Goal: Communication & Community: Participate in discussion

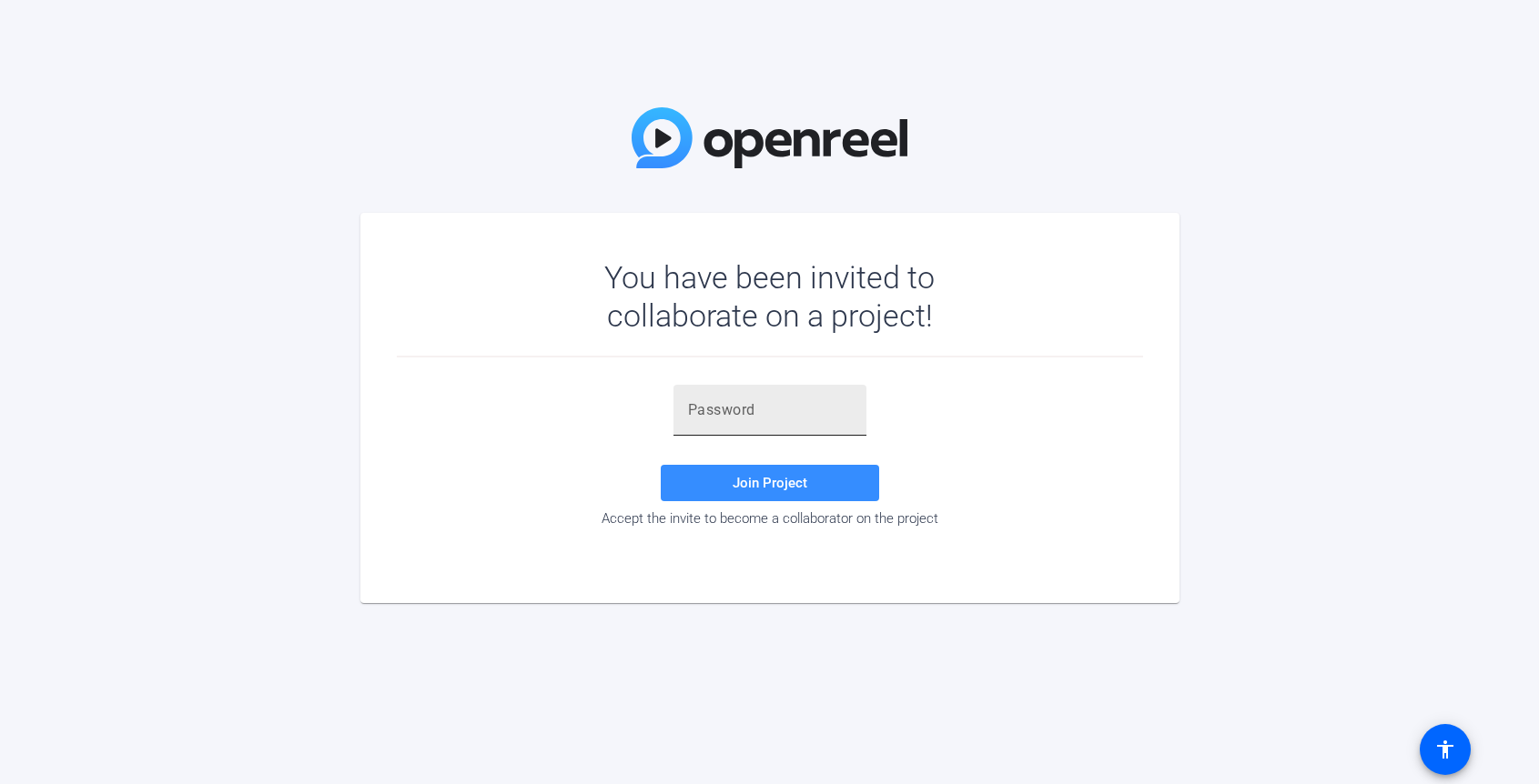
click at [775, 399] on input "text" at bounding box center [769, 409] width 164 height 22
paste input "S.rQOX"
type input "S.rQOX"
click at [702, 483] on span at bounding box center [769, 482] width 218 height 44
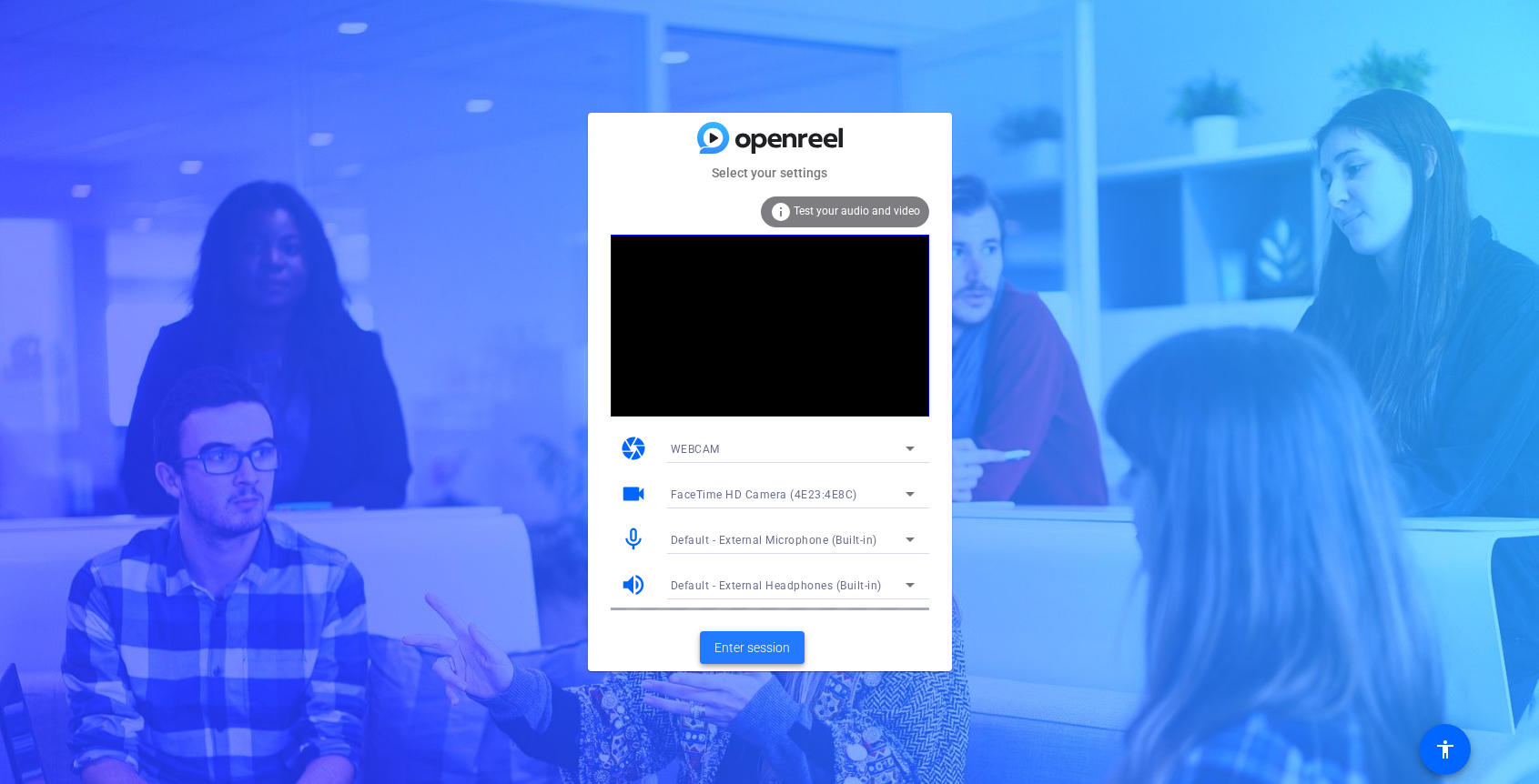
click at [729, 656] on span "Enter session" at bounding box center [752, 648] width 76 height 19
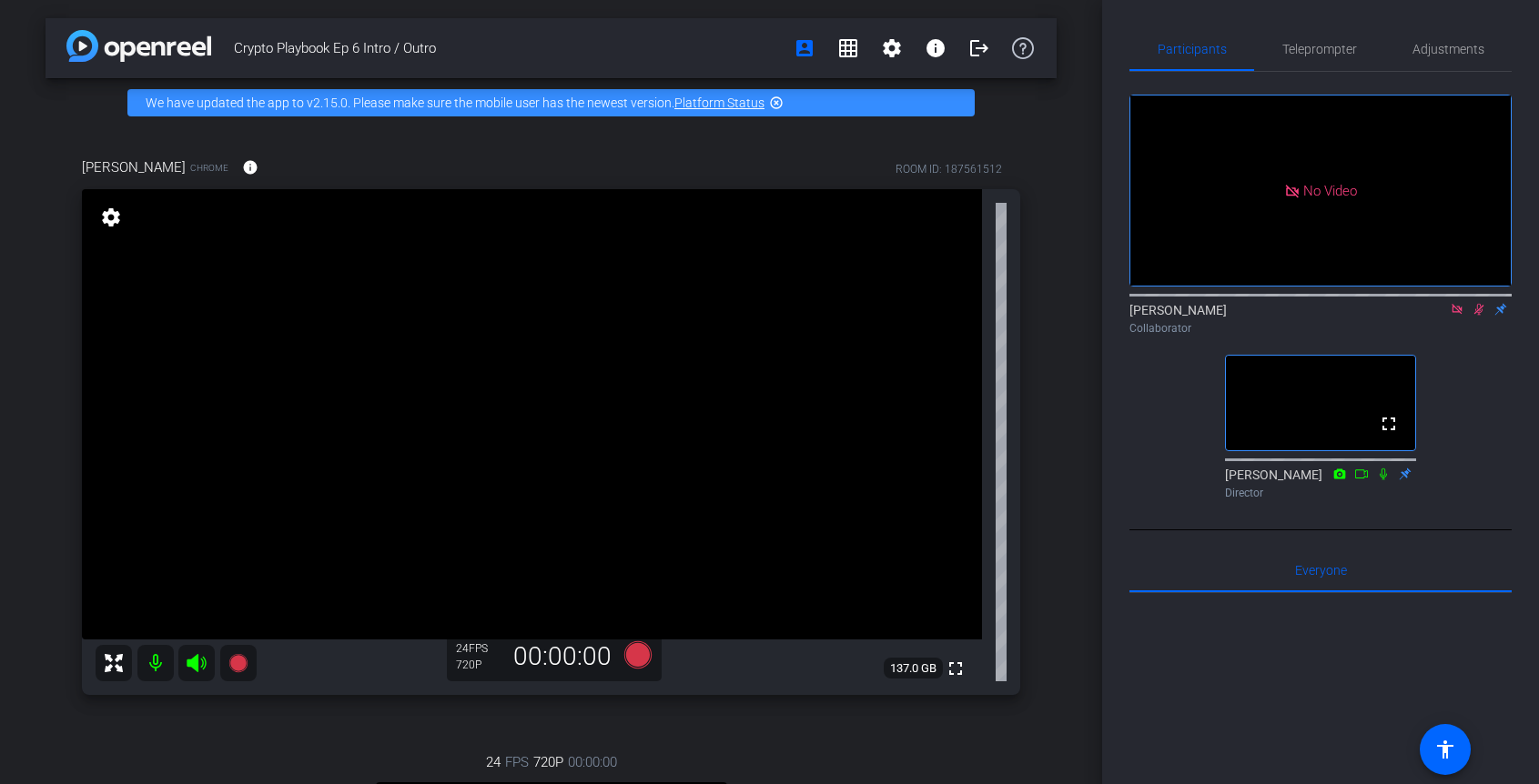
click at [1456, 316] on icon at bounding box center [1457, 309] width 15 height 13
click at [1458, 316] on icon at bounding box center [1457, 309] width 10 height 12
click at [855, 54] on mat-icon "grid_on" at bounding box center [848, 48] width 22 height 22
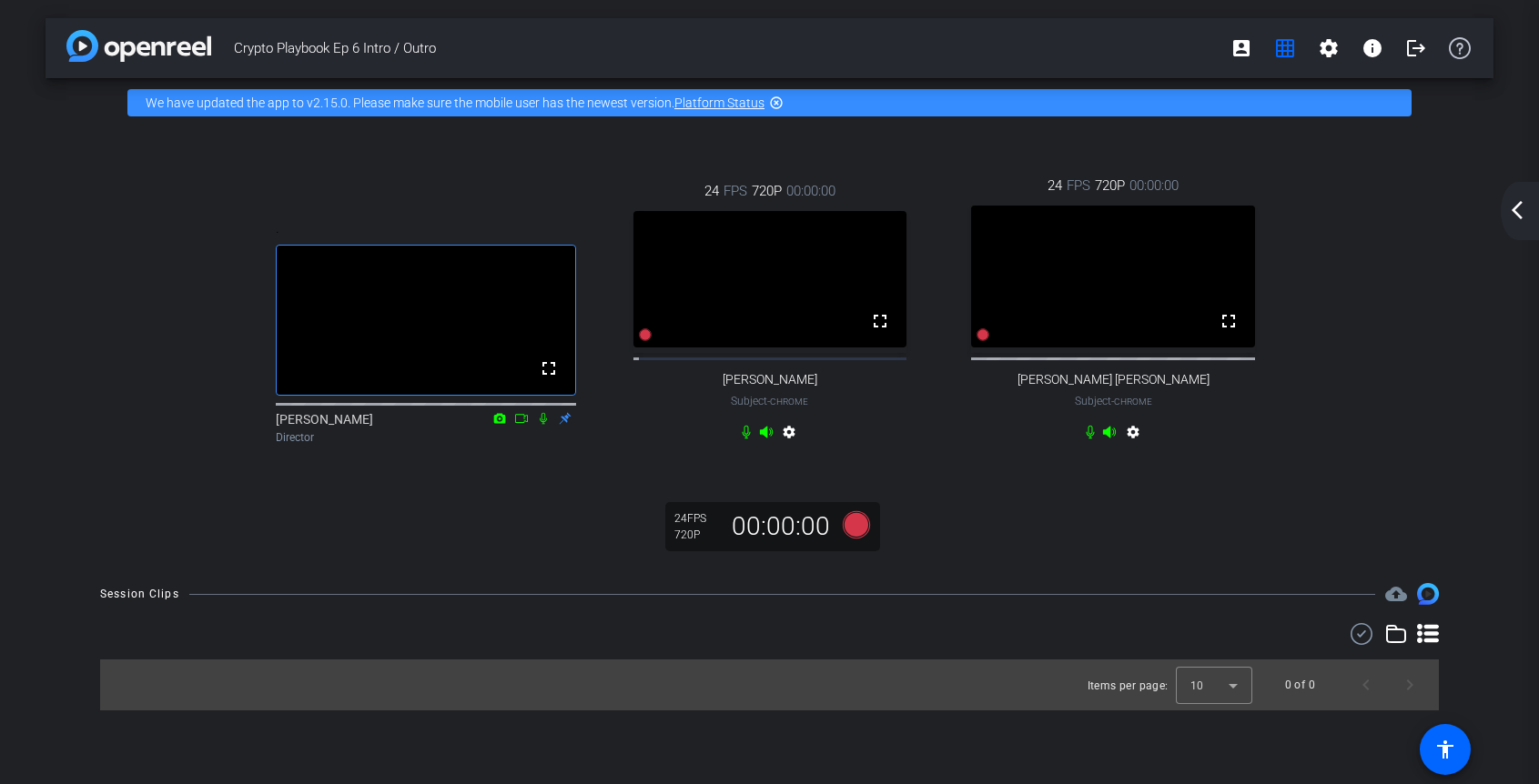
click at [1522, 228] on div "arrow_back_ios_new arrow_forward_ios" at bounding box center [1519, 211] width 38 height 58
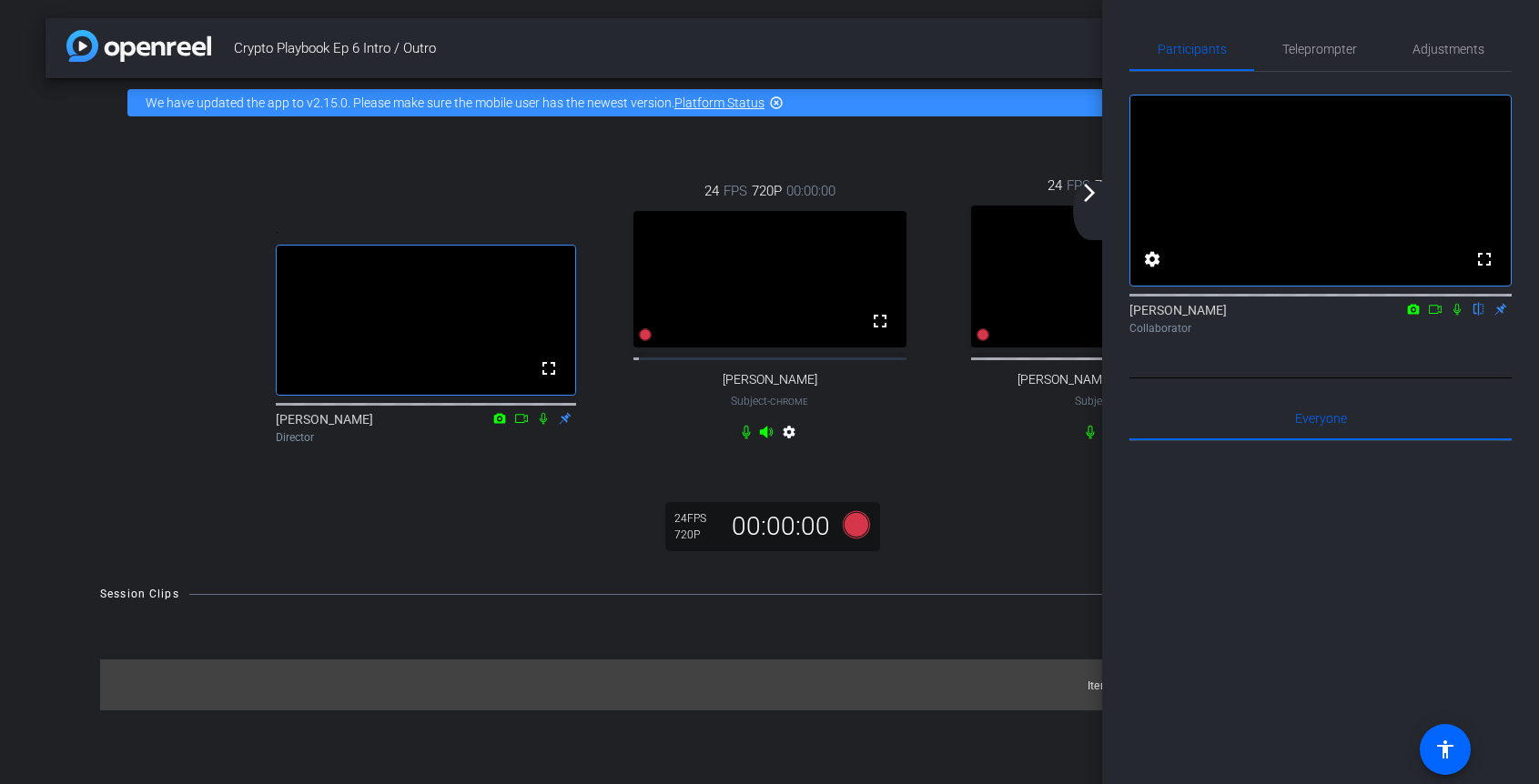
click at [1456, 316] on icon at bounding box center [1457, 309] width 7 height 12
click at [1459, 316] on icon at bounding box center [1457, 309] width 10 height 12
click at [1459, 316] on icon at bounding box center [1457, 309] width 7 height 12
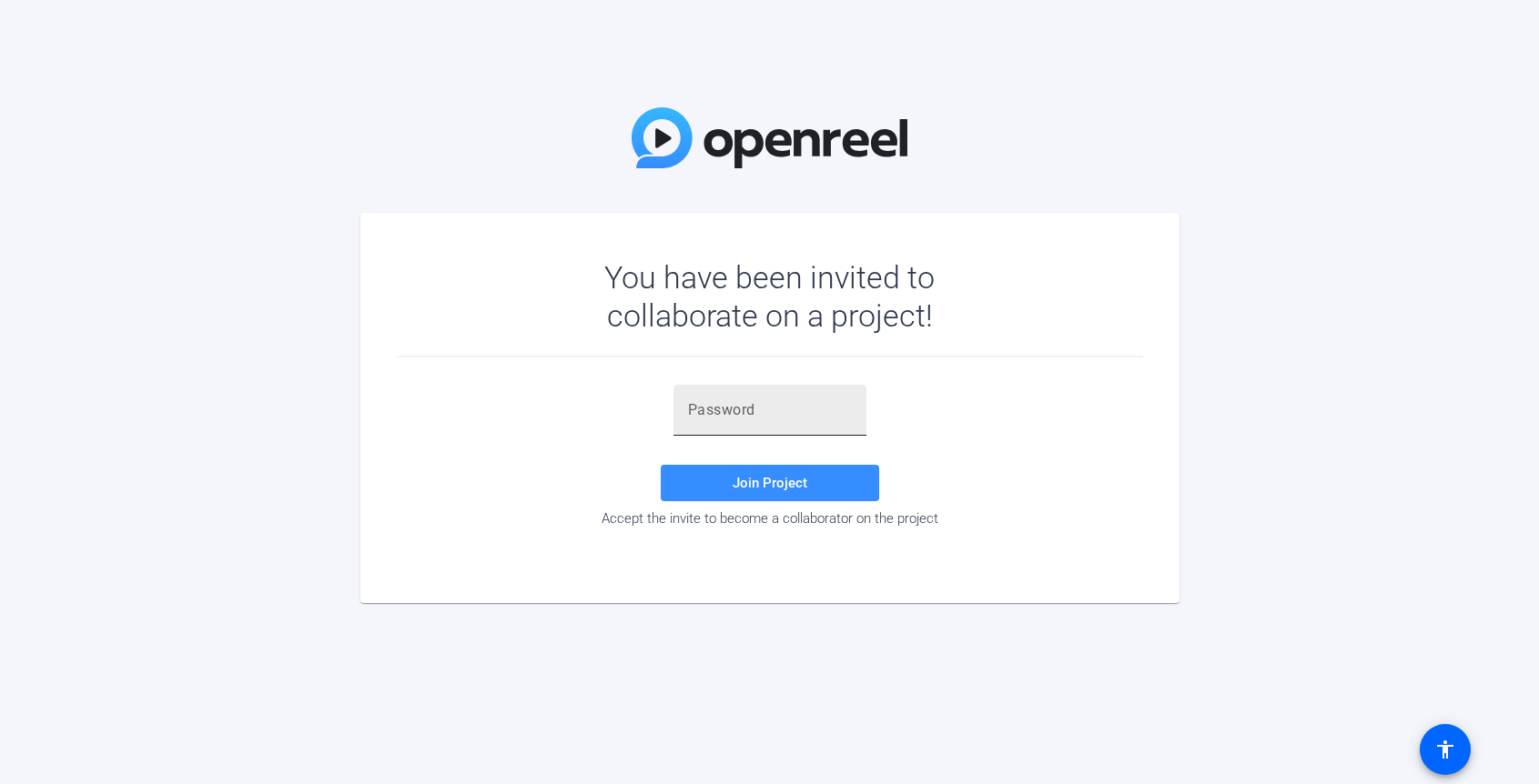
click at [775, 408] on input "text" at bounding box center [769, 409] width 164 height 22
paste input "S.rQOX"
type input "S.rQOX"
click at [691, 486] on span at bounding box center [769, 482] width 218 height 44
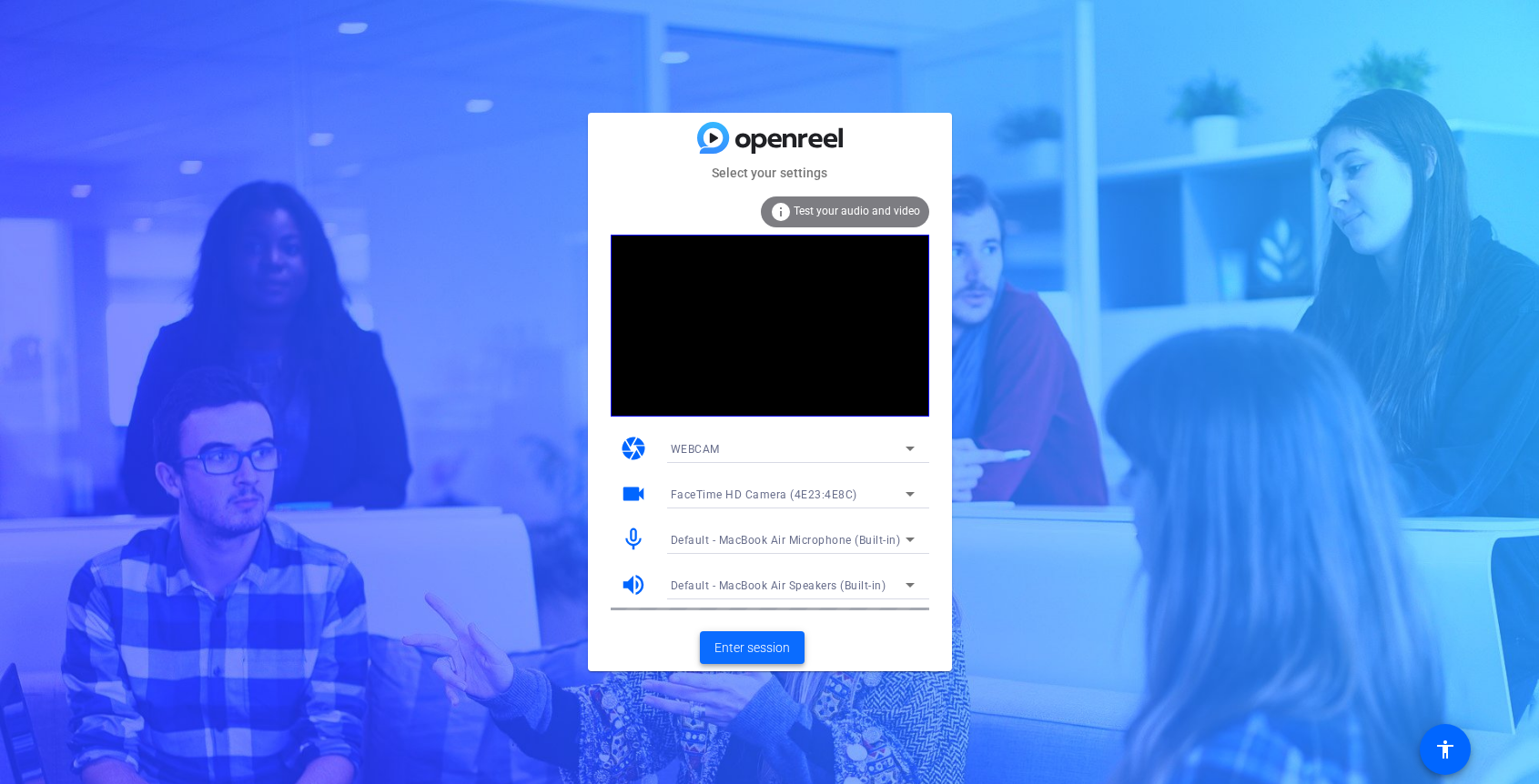
click at [751, 654] on span "Enter session" at bounding box center [752, 648] width 76 height 19
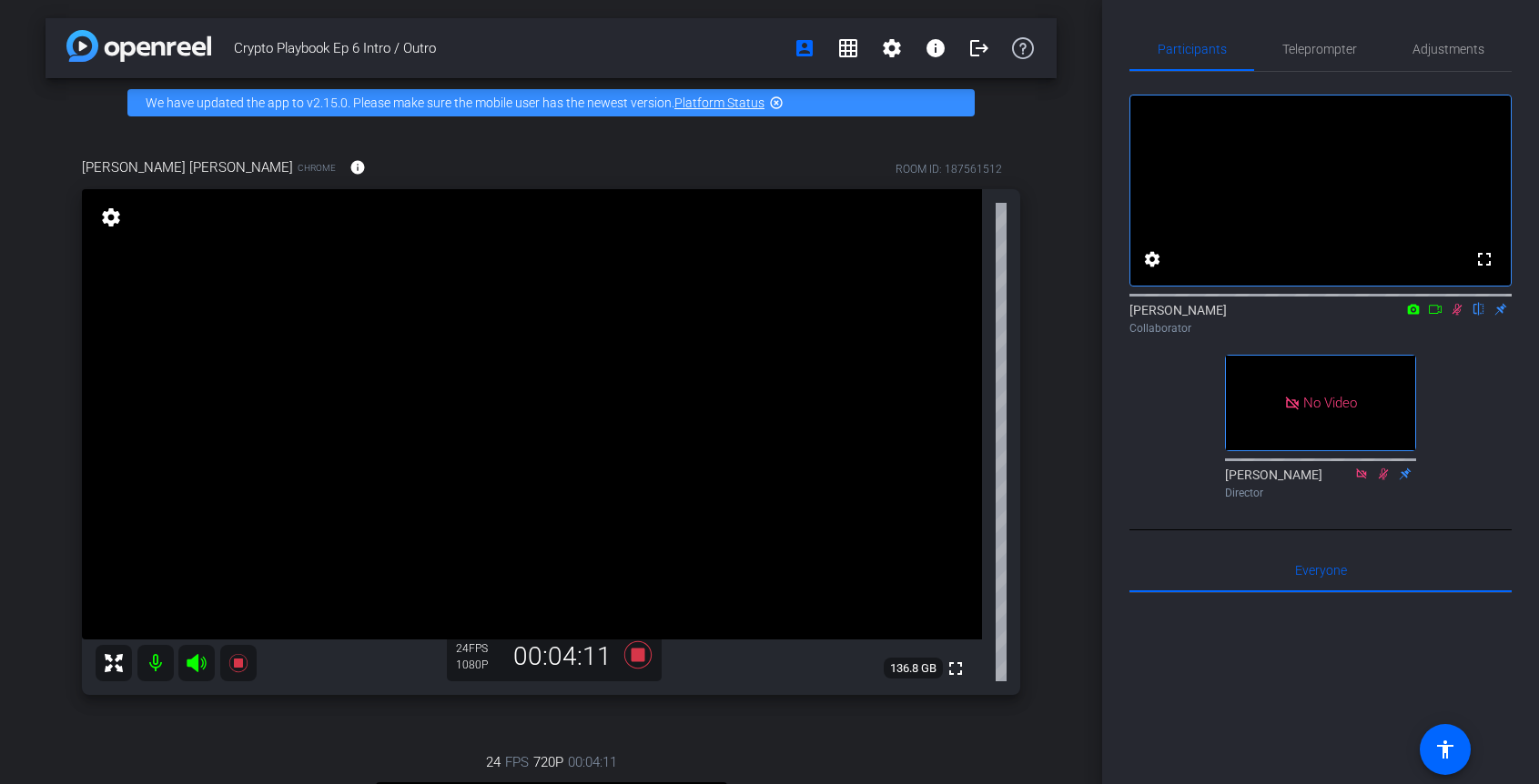
click at [1432, 316] on icon at bounding box center [1435, 309] width 15 height 13
click at [851, 47] on mat-icon "grid_on" at bounding box center [848, 48] width 22 height 22
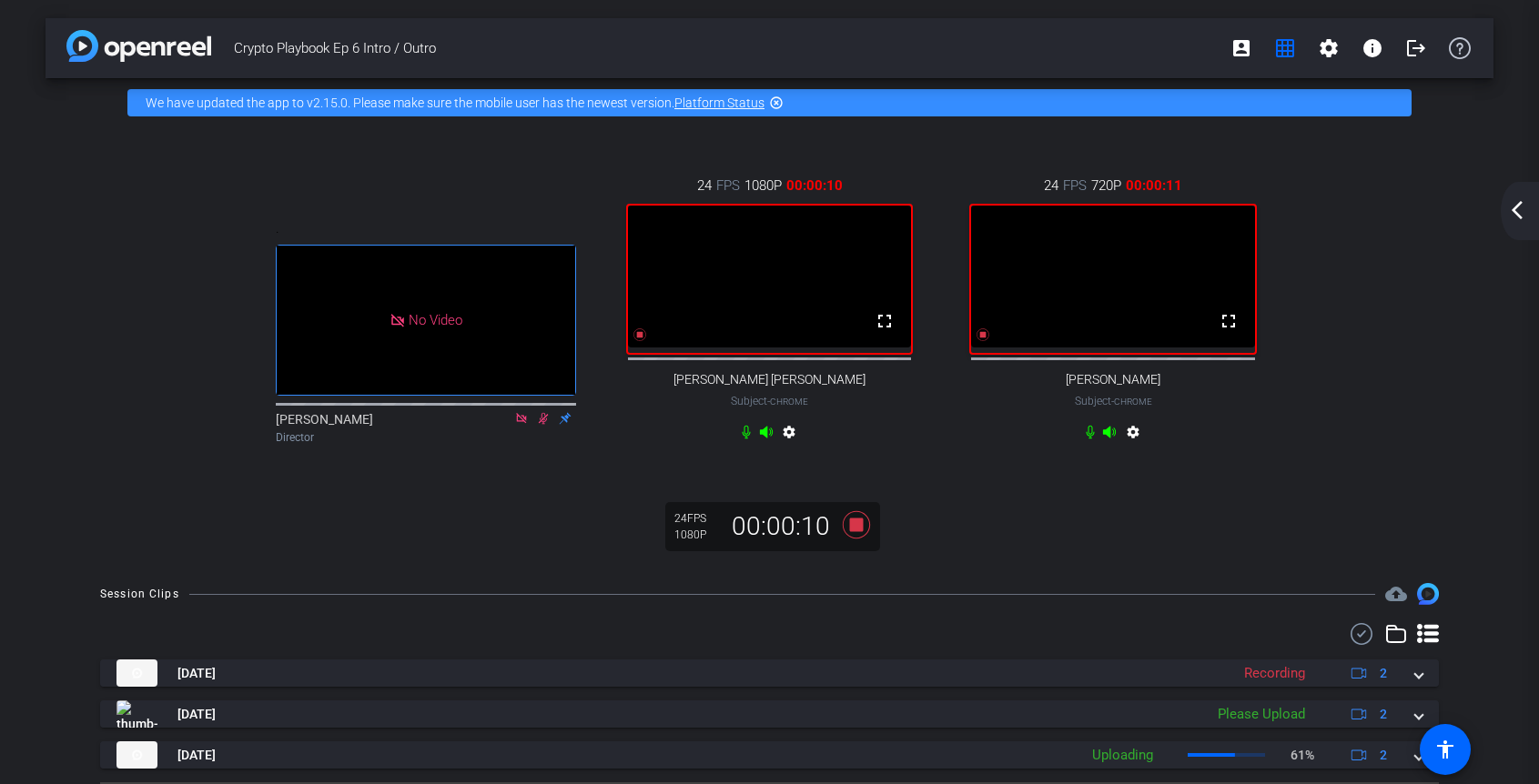
click at [1517, 211] on mat-icon "arrow_back_ios_new" at bounding box center [1517, 210] width 22 height 22
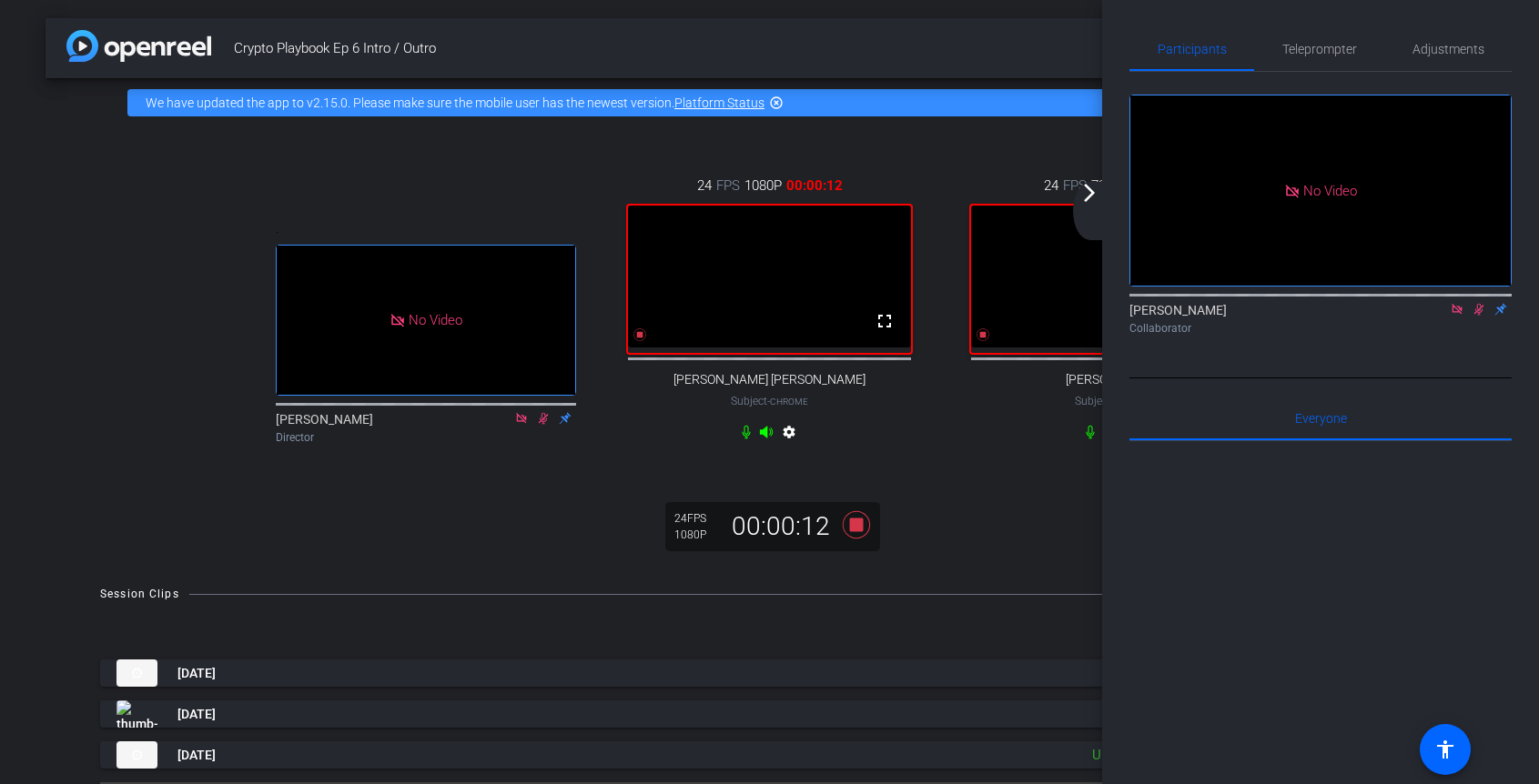
click at [1096, 202] on mat-icon "arrow_forward_ios" at bounding box center [1088, 192] width 22 height 22
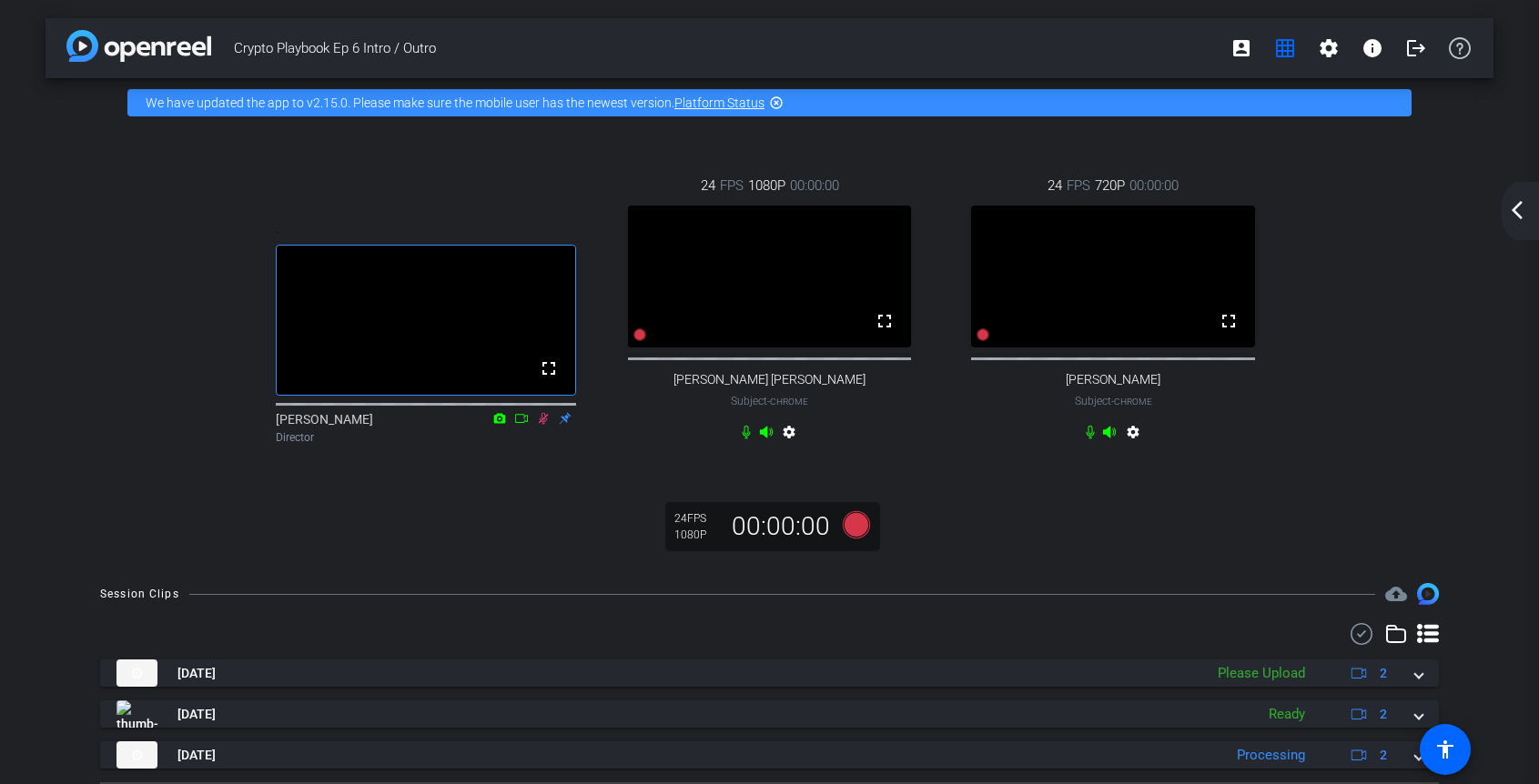
click at [1520, 225] on div "arrow_back_ios_new arrow_forward_ios" at bounding box center [1519, 211] width 38 height 58
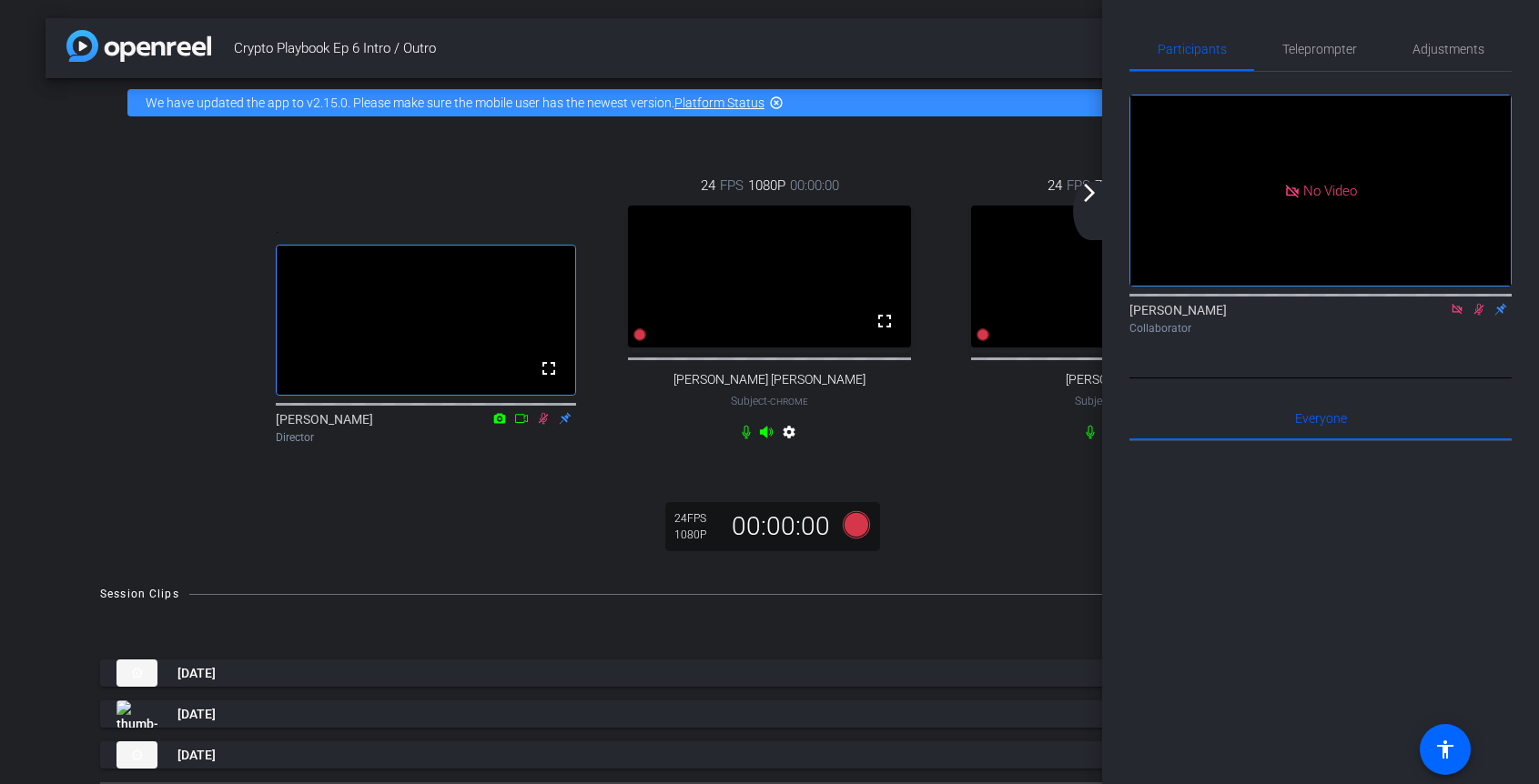
click at [1457, 316] on icon at bounding box center [1457, 309] width 15 height 13
click at [1435, 316] on icon at bounding box center [1435, 309] width 15 height 13
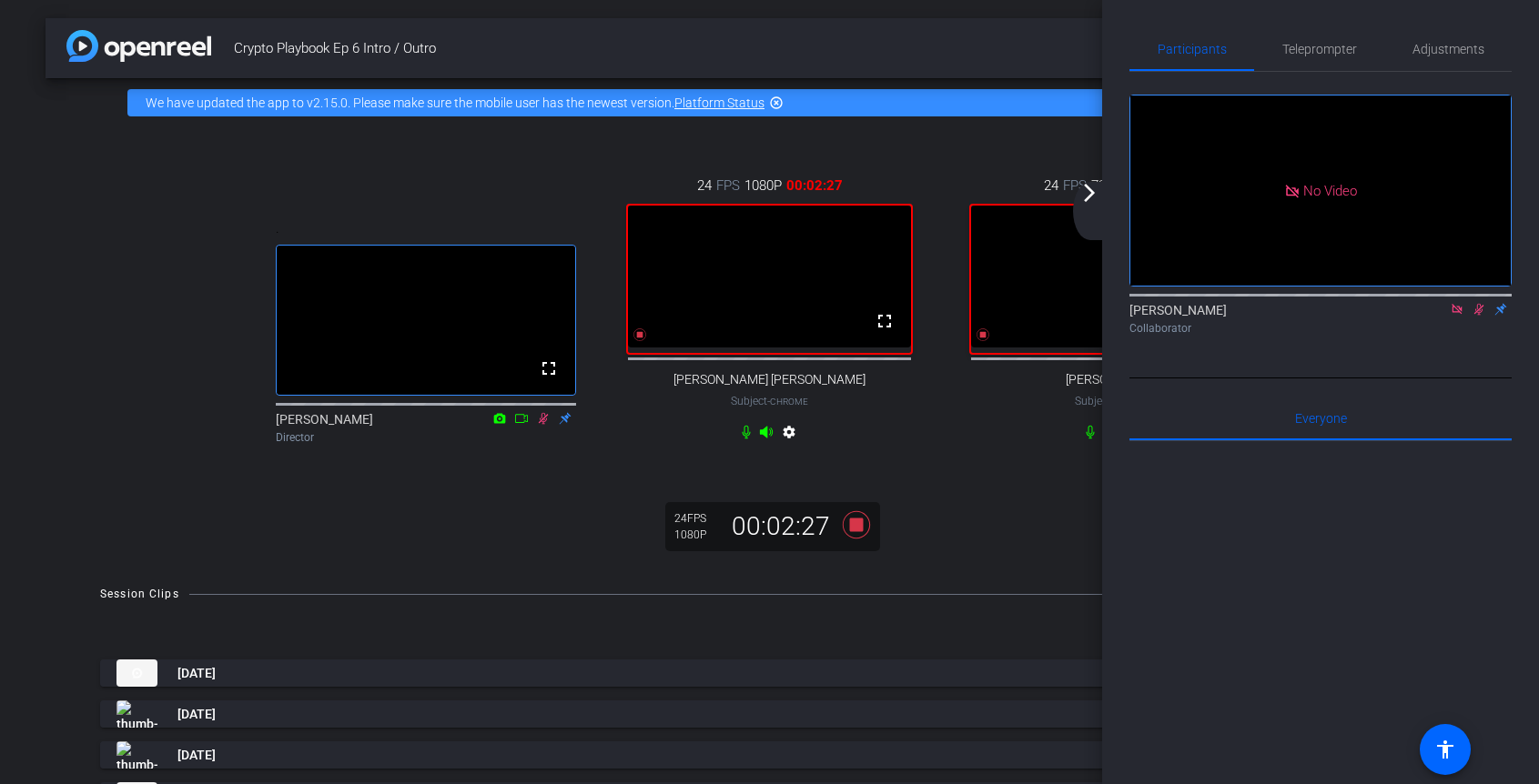
click at [1456, 314] on icon at bounding box center [1456, 308] width 10 height 10
click at [1097, 201] on mat-icon "arrow_forward_ios" at bounding box center [1088, 192] width 22 height 22
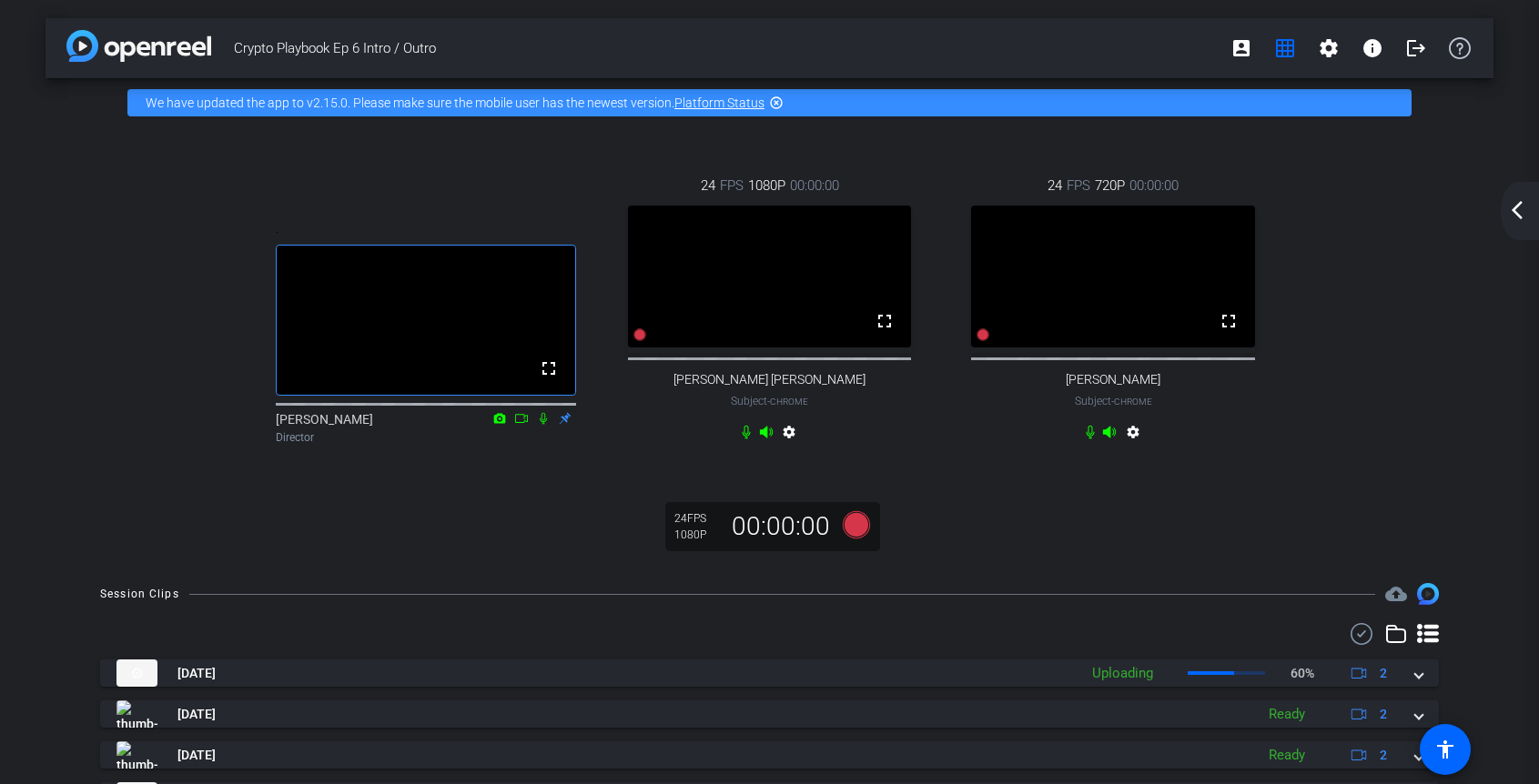
click at [1524, 210] on mat-icon "arrow_back_ios_new" at bounding box center [1517, 210] width 22 height 22
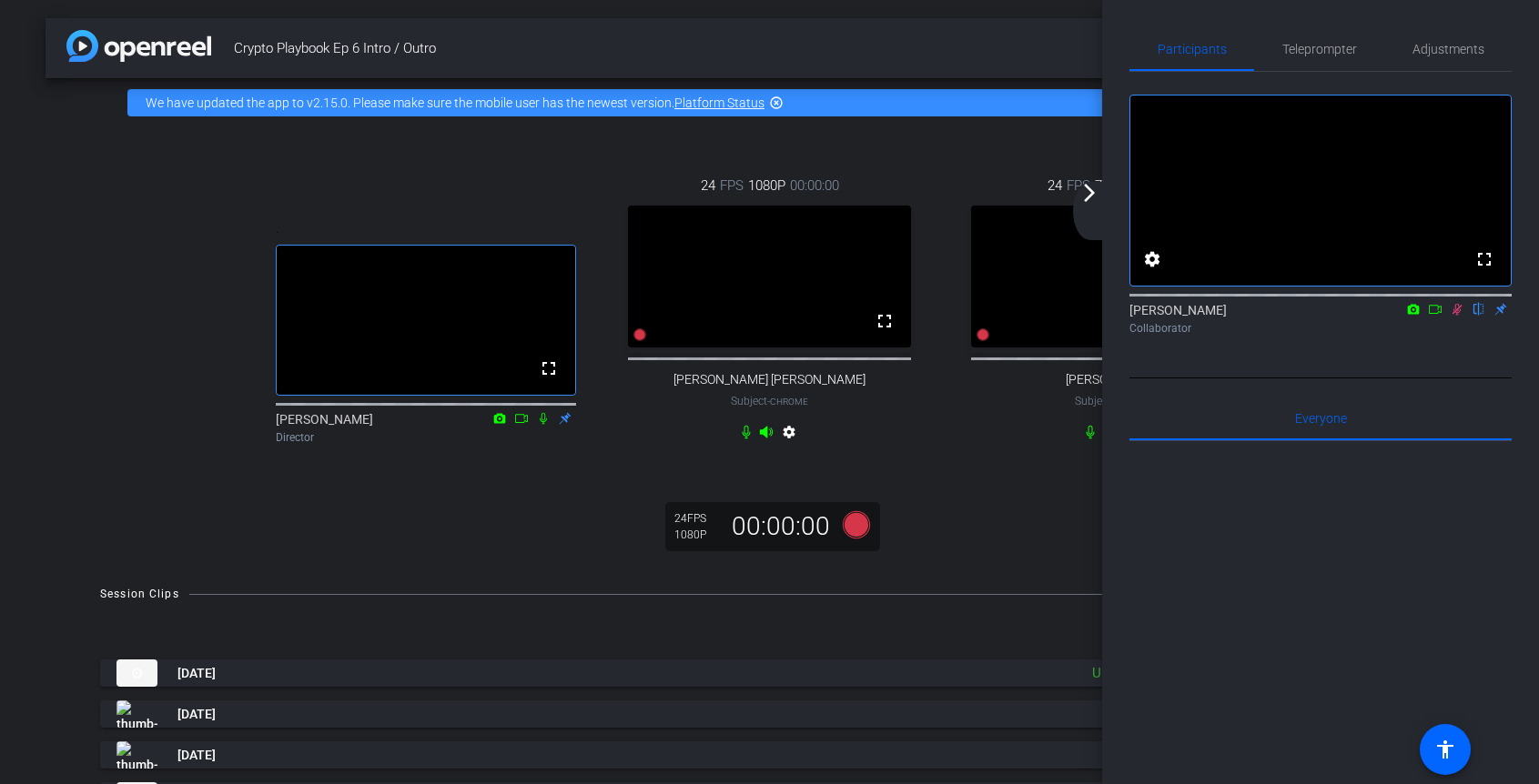
click at [1050, 504] on div ". fullscreen Ceylan Ersoy Director 24 FPS 1080P 00:00:00 fullscreen Jeff John R…" at bounding box center [769, 346] width 1447 height 437
click at [1092, 206] on div "arrow_back_ios_new arrow_forward_ios" at bounding box center [1091, 211] width 38 height 58
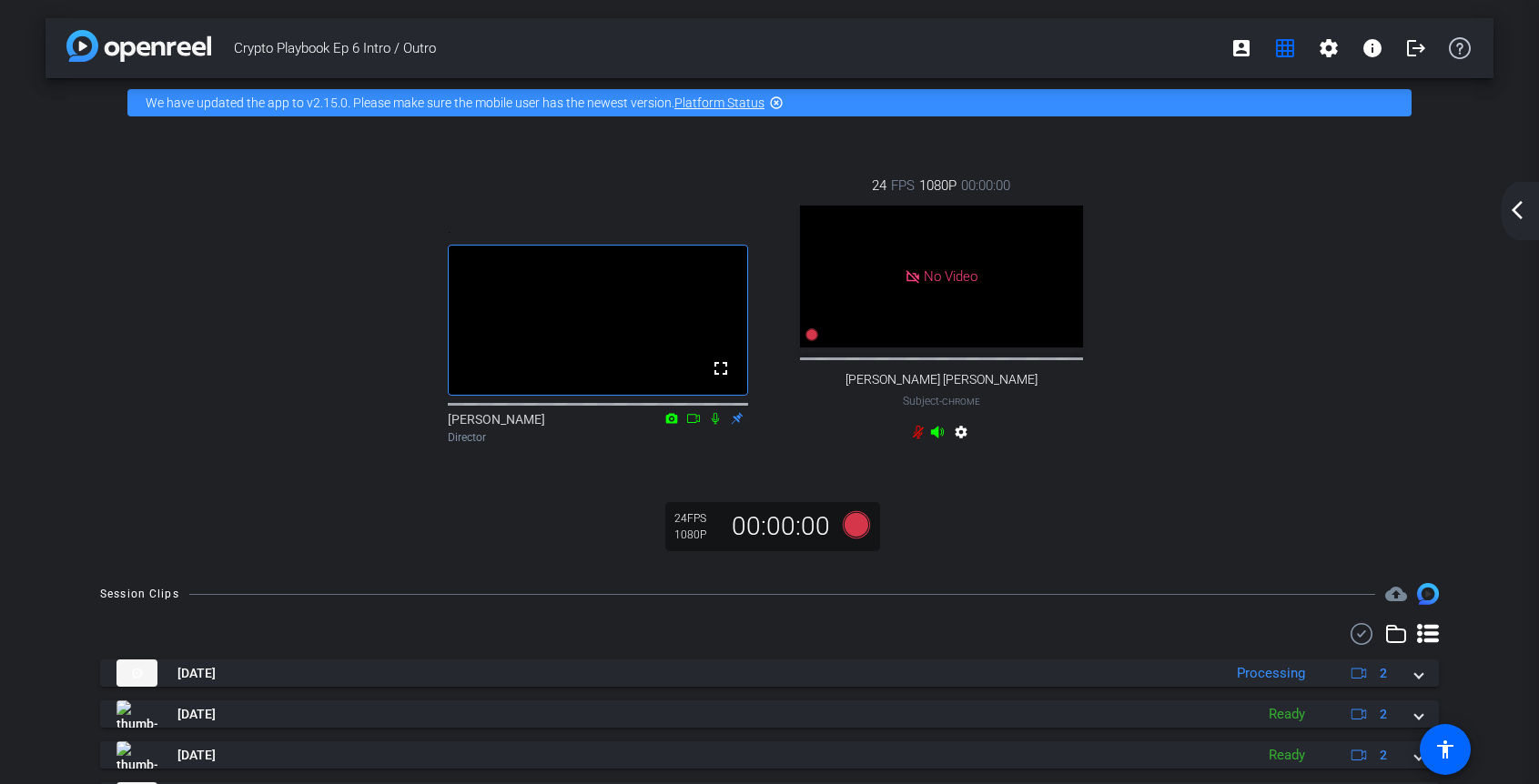
click at [1513, 212] on mat-icon "arrow_back_ios_new" at bounding box center [1517, 210] width 22 height 22
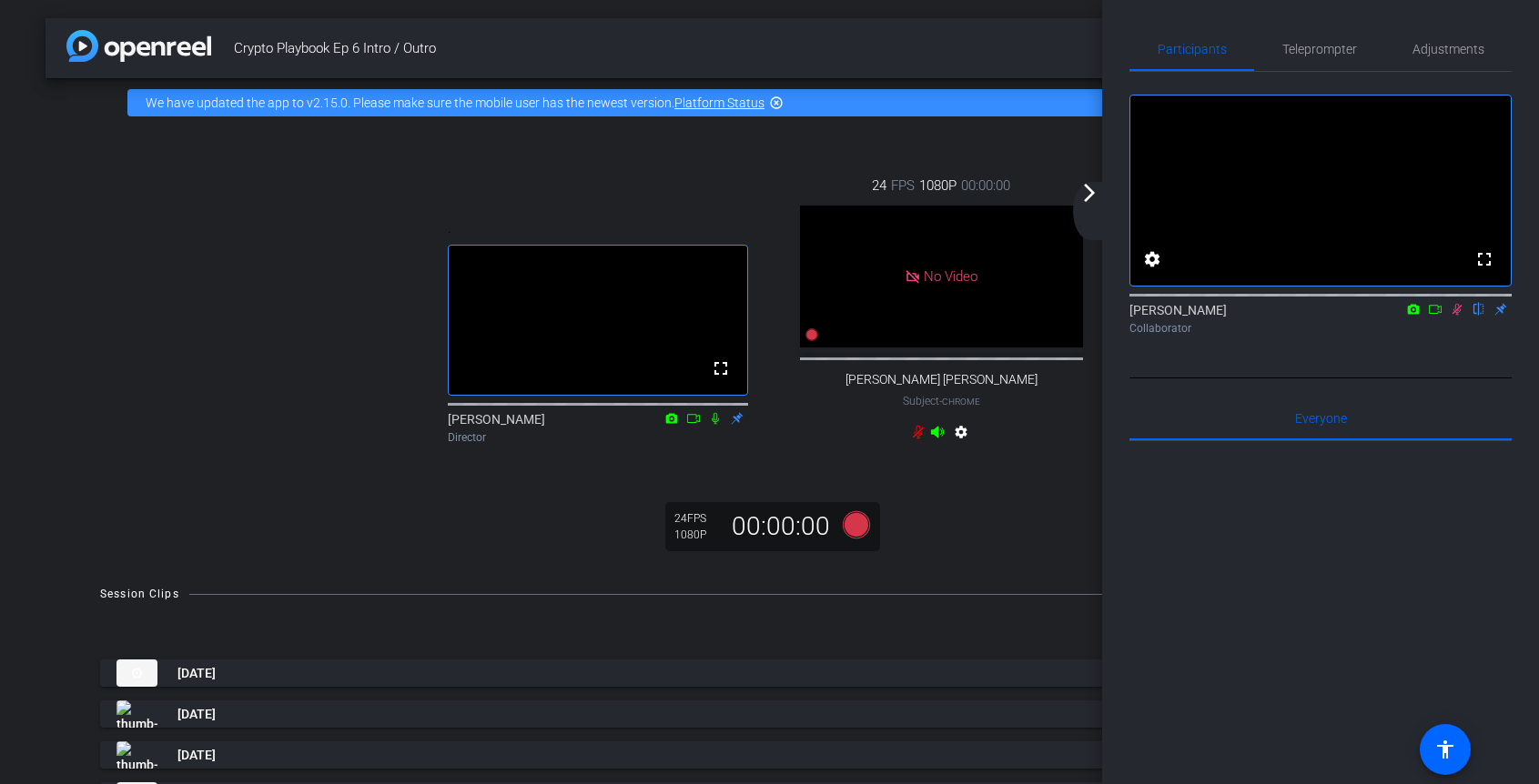
click at [1453, 316] on icon at bounding box center [1457, 309] width 10 height 12
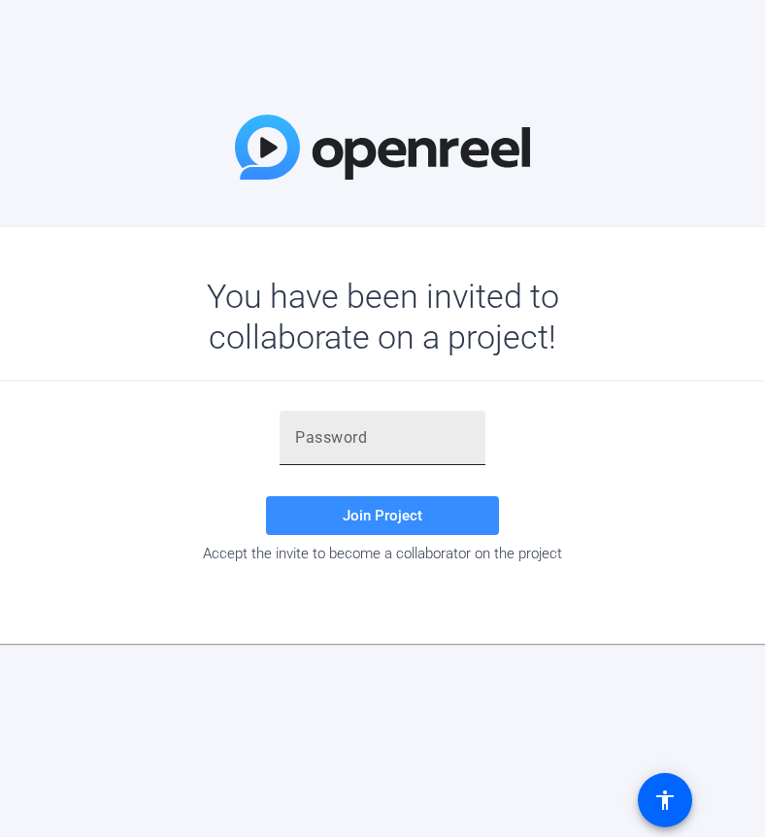
click at [356, 426] on div at bounding box center [382, 438] width 175 height 54
paste input "_N[Q@0"
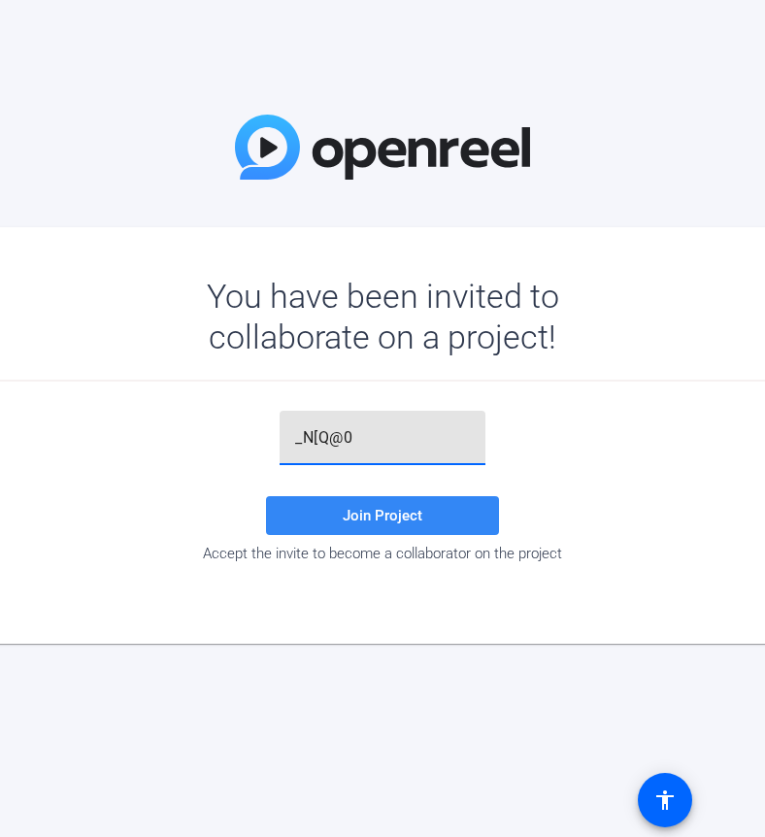
type input "_N[Q@0"
click at [325, 531] on span at bounding box center [382, 515] width 233 height 47
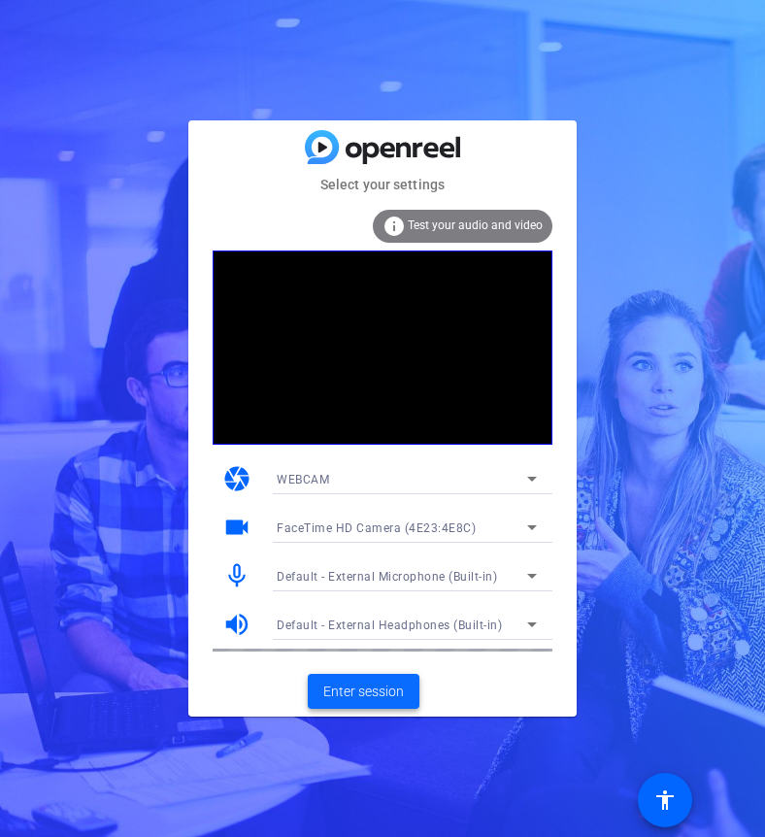
click at [372, 689] on span "Enter session" at bounding box center [363, 692] width 81 height 20
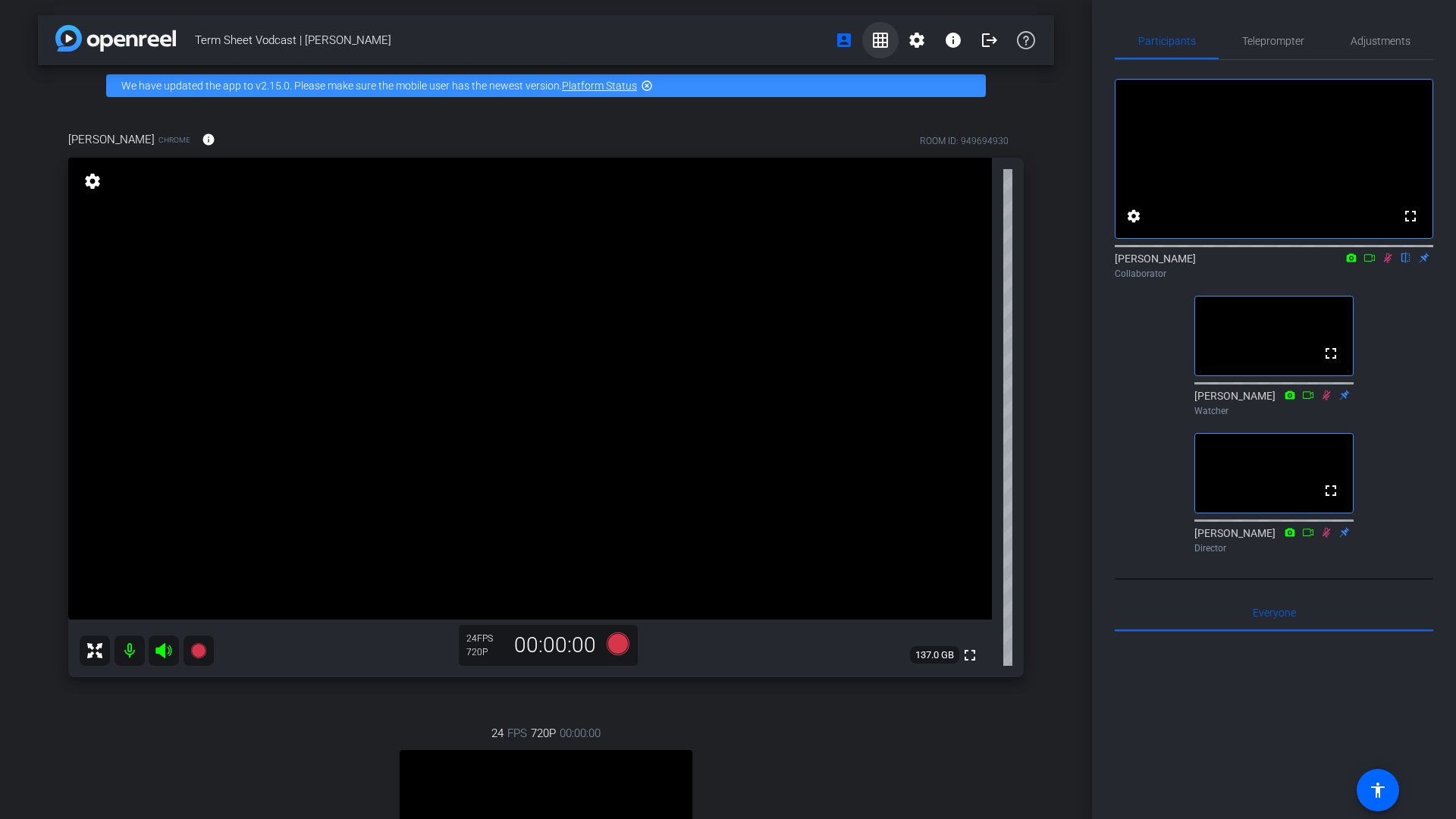
click at [596, 36] on mat-icon "grid_on" at bounding box center [880, 40] width 18 height 18
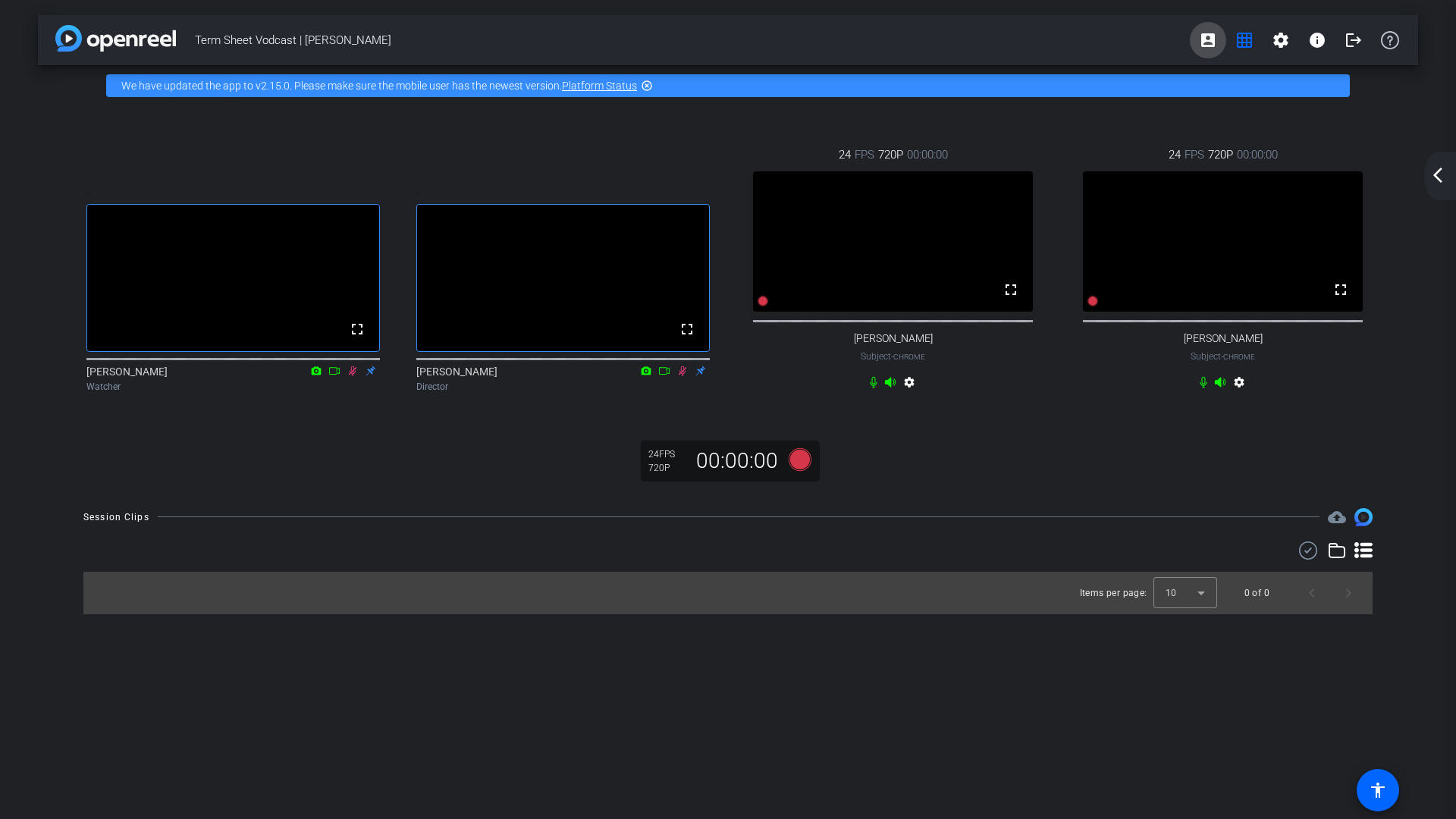
click at [596, 49] on span at bounding box center [1208, 40] width 37 height 37
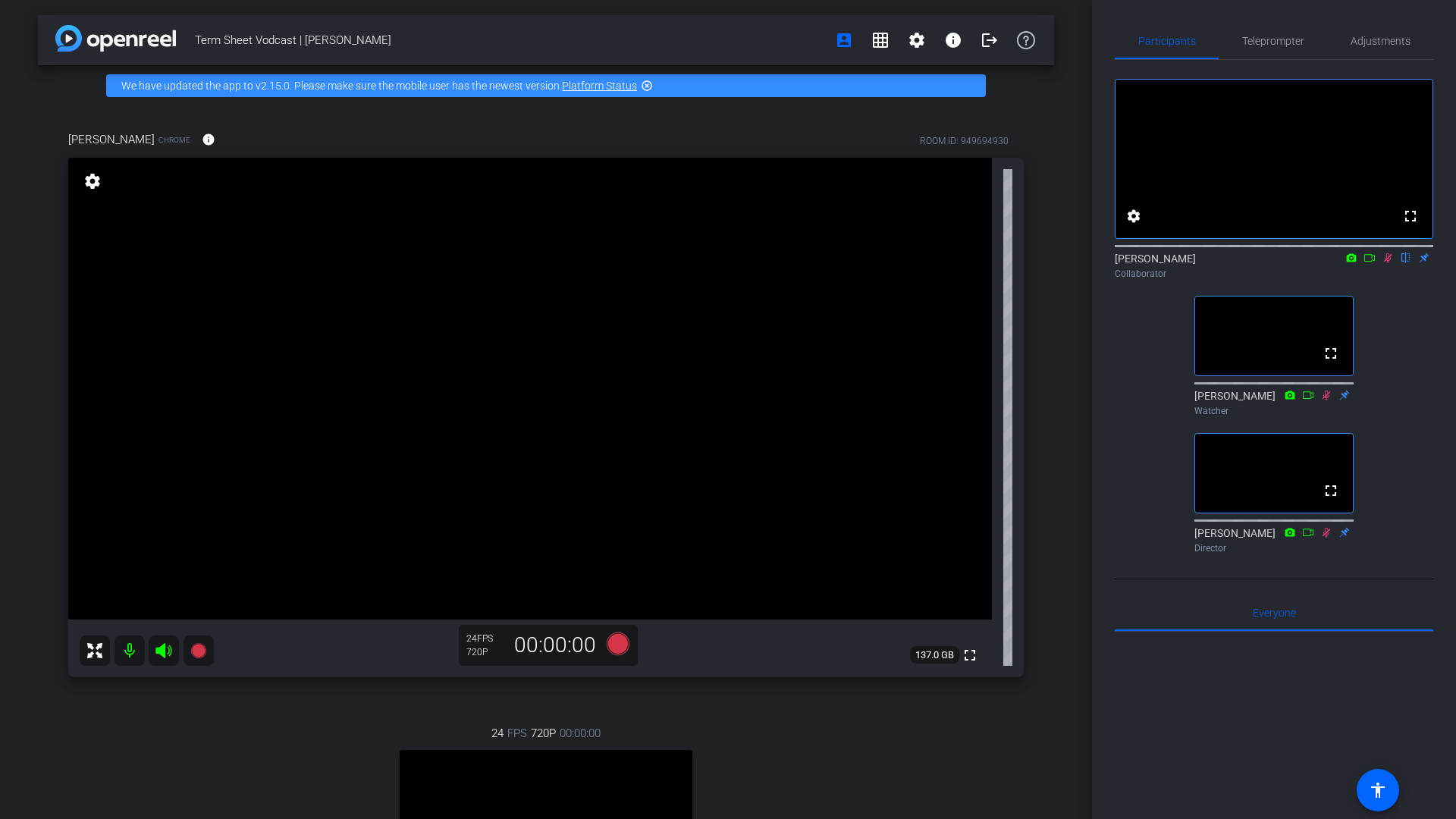
click at [276, 653] on div "Allie Garfinkle Chrome info ROOM ID: 949694930 fullscreen settings 137.0 GB 24 …" at bounding box center [546, 567] width 1016 height 922
click at [87, 644] on icon at bounding box center [94, 650] width 15 height 15
click at [95, 653] on icon at bounding box center [94, 650] width 18 height 18
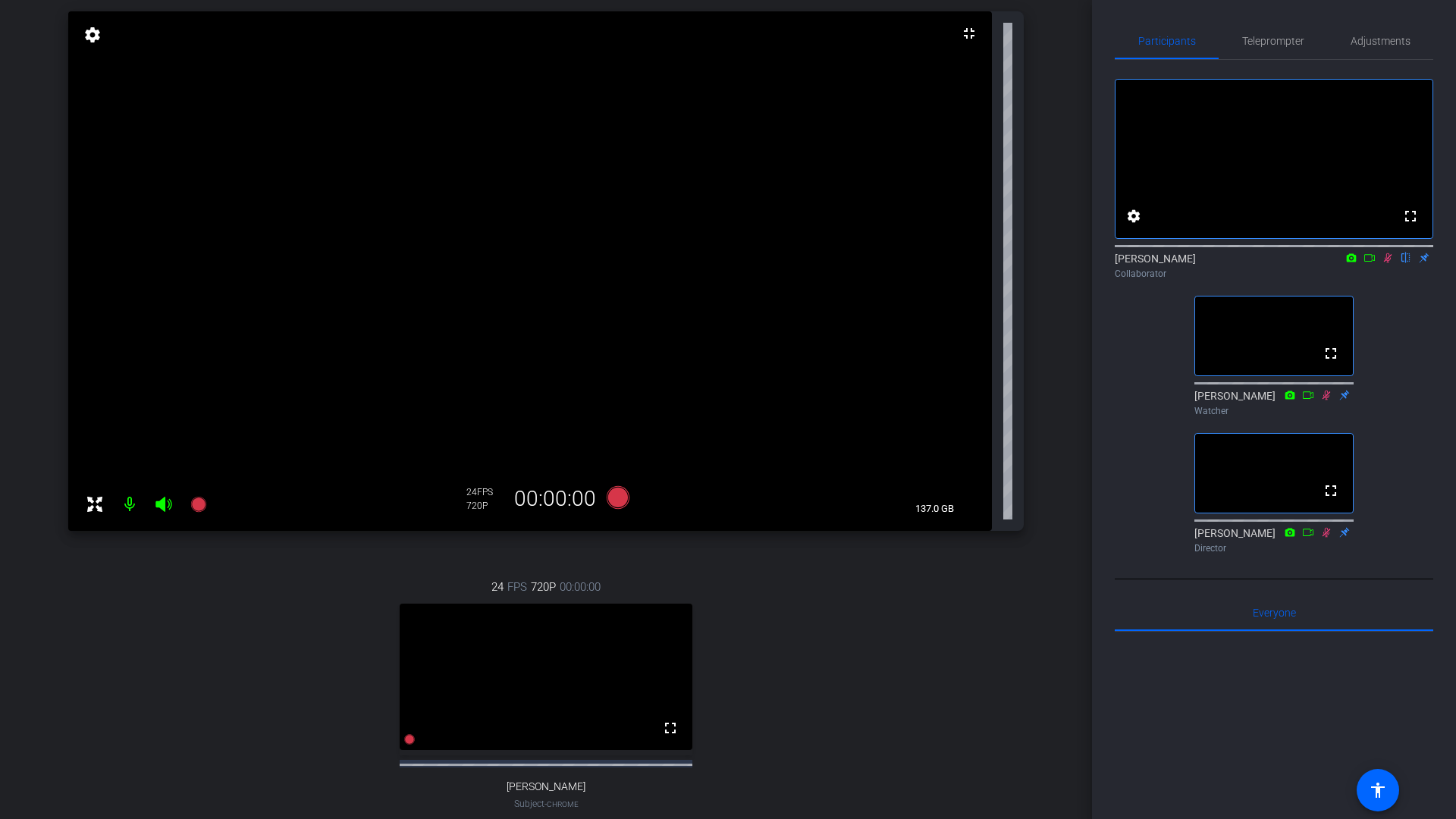
scroll to position [145, 0]
click at [596, 263] on icon at bounding box center [1369, 258] width 12 height 11
click at [596, 262] on icon at bounding box center [1387, 257] width 9 height 9
click at [596, 263] on icon at bounding box center [1388, 258] width 9 height 10
click at [596, 263] on icon at bounding box center [1388, 258] width 12 height 11
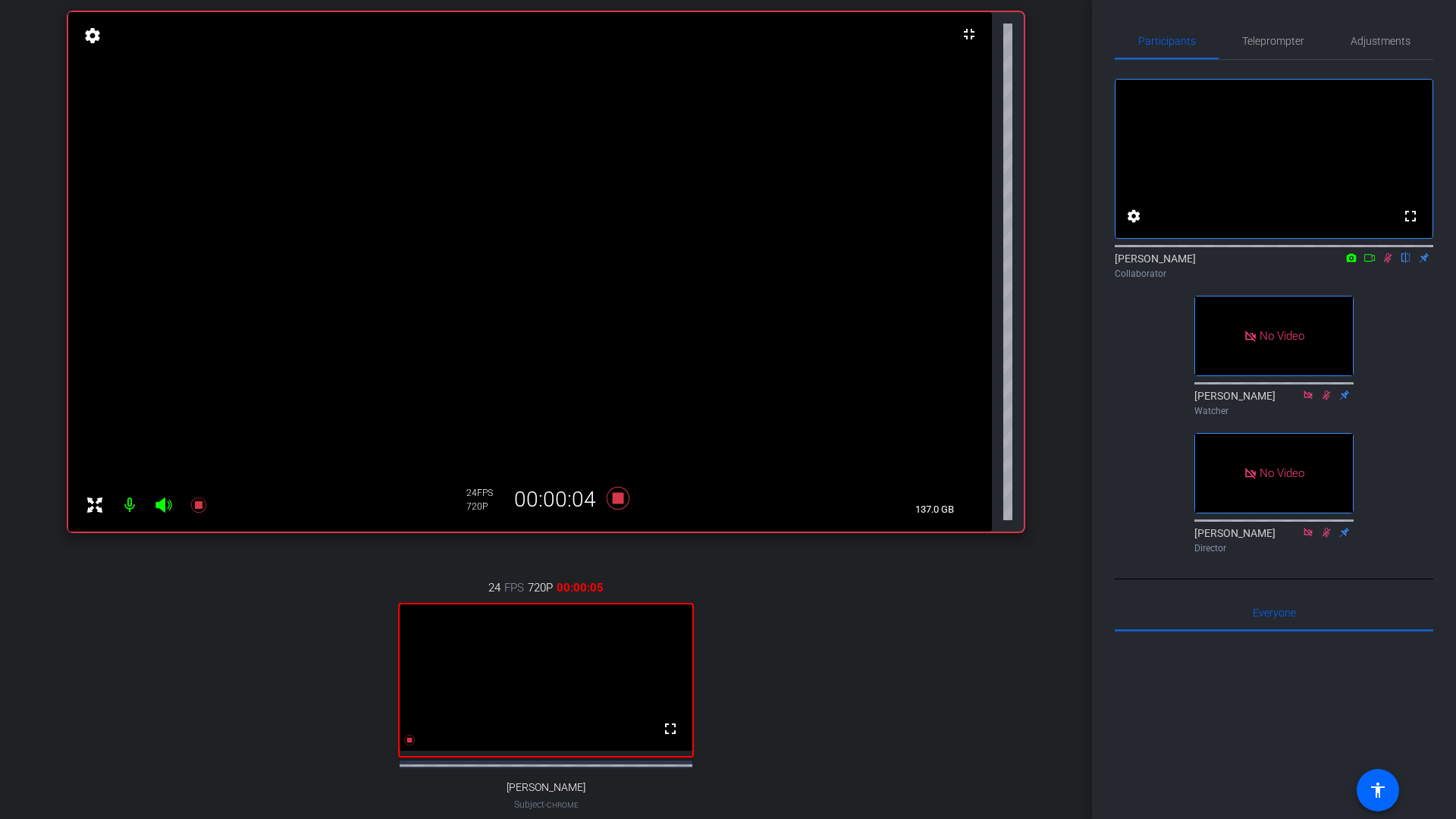
click at [596, 262] on icon at bounding box center [1369, 258] width 11 height 8
click at [596, 263] on icon at bounding box center [1406, 258] width 12 height 11
click at [596, 263] on icon at bounding box center [1388, 258] width 12 height 11
click at [596, 263] on icon at bounding box center [1388, 258] width 6 height 10
click at [596, 263] on icon at bounding box center [1369, 258] width 12 height 11
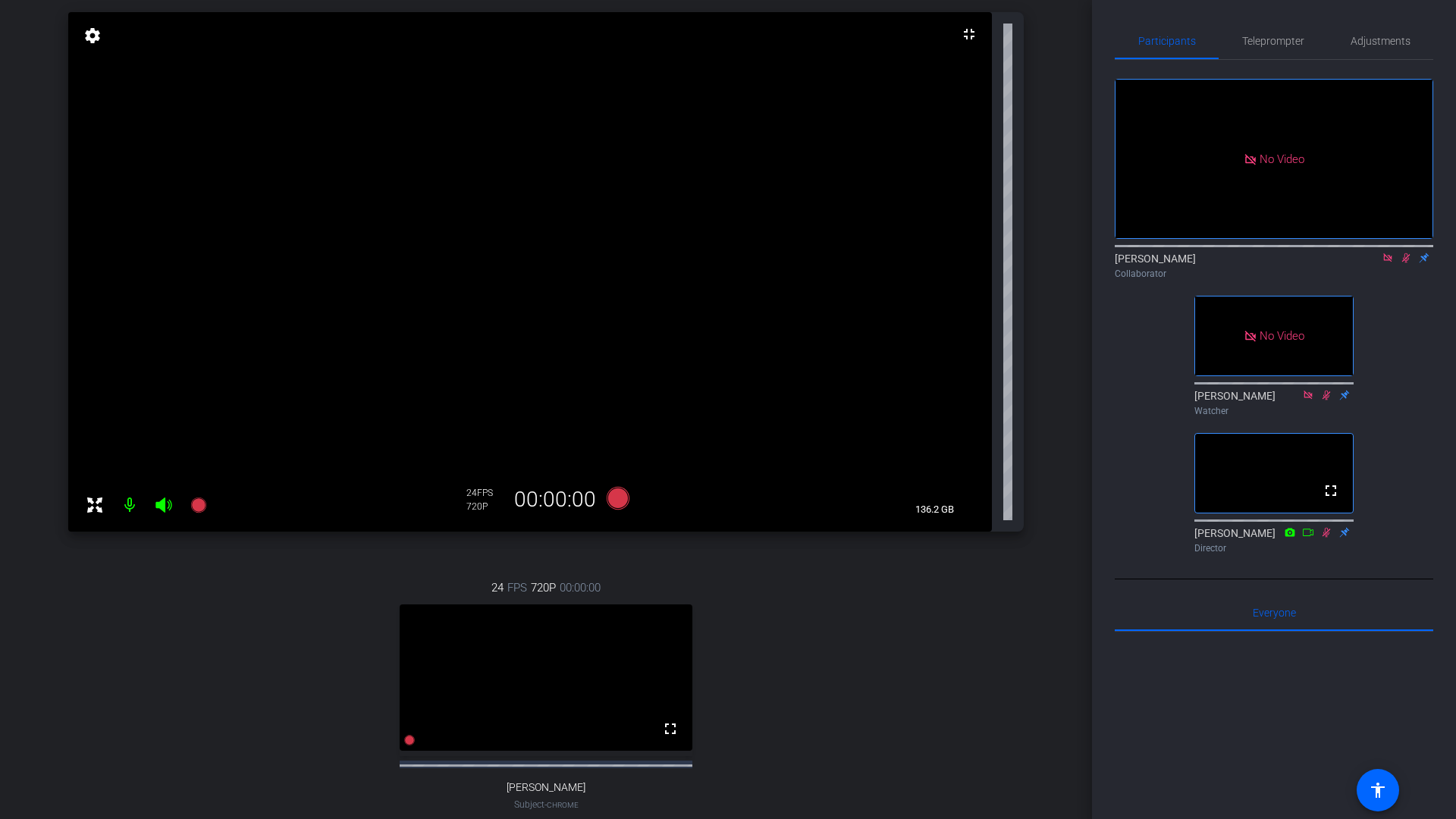
click at [596, 262] on icon at bounding box center [1387, 257] width 9 height 9
click at [596, 263] on icon at bounding box center [1369, 258] width 12 height 11
click at [596, 263] on icon at bounding box center [1388, 258] width 12 height 11
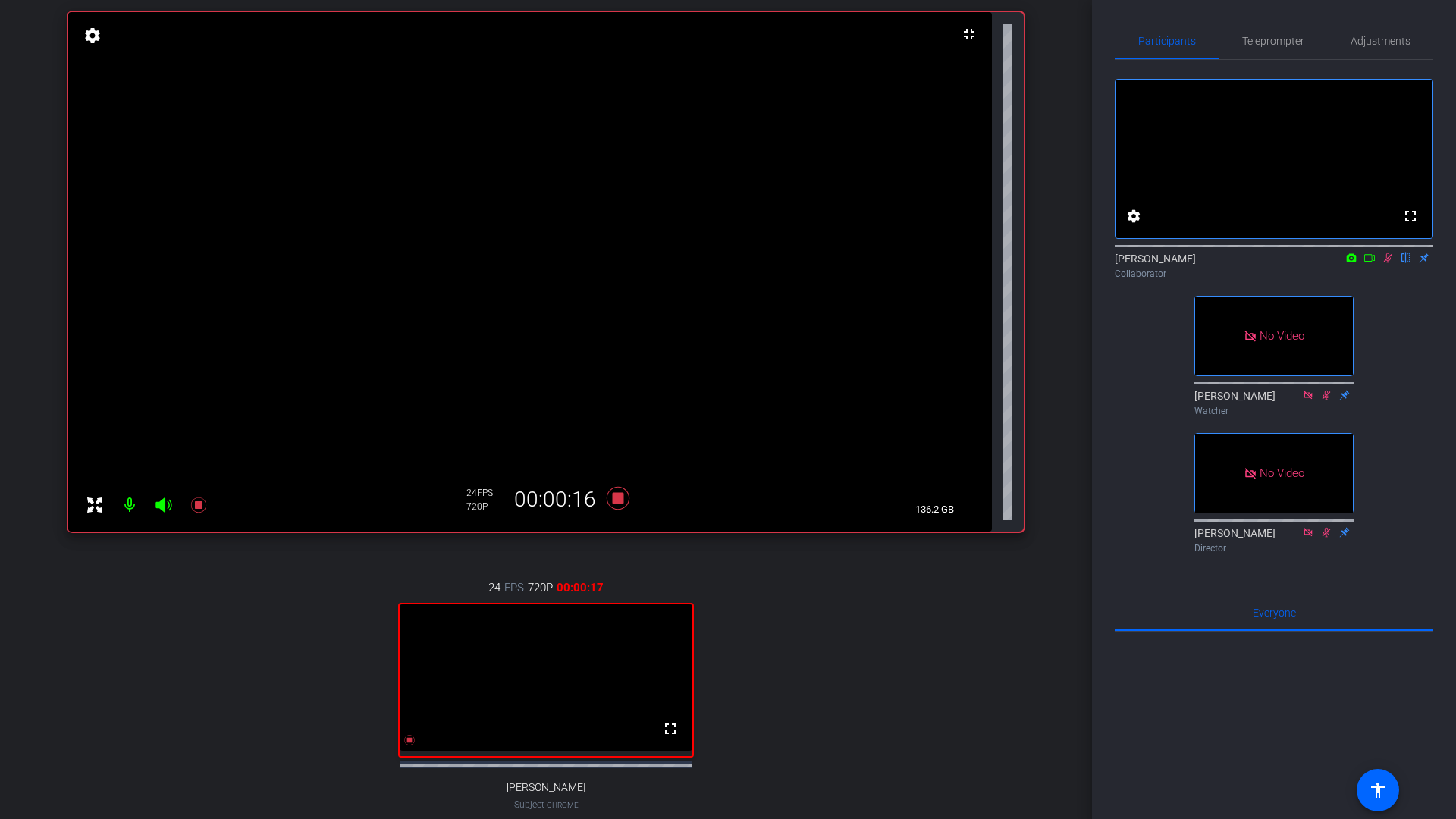
click at [596, 262] on icon at bounding box center [1369, 258] width 11 height 8
